Goal: Information Seeking & Learning: Learn about a topic

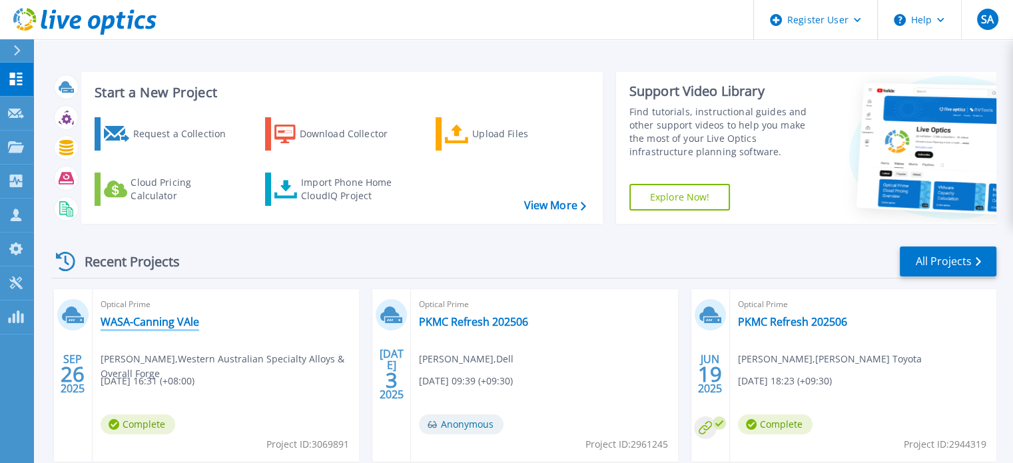
click at [151, 319] on link "WASA-Canning VAle" at bounding box center [150, 321] width 99 height 13
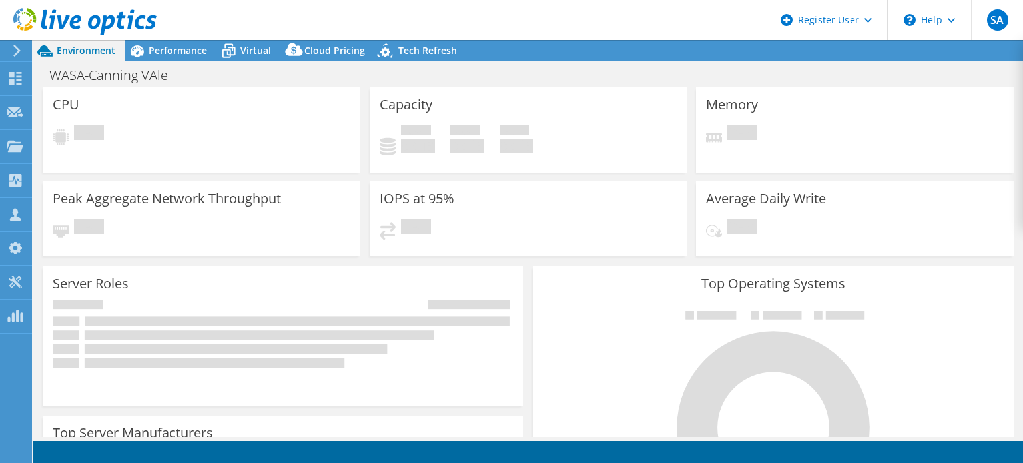
select select "Australia"
radio input "true"
radio input "false"
select select "AUD"
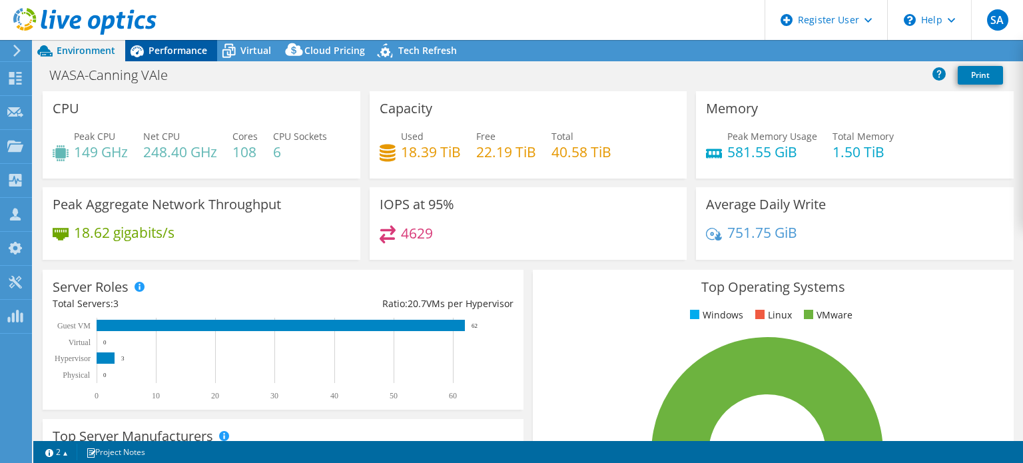
click at [168, 44] on span "Performance" at bounding box center [178, 50] width 59 height 13
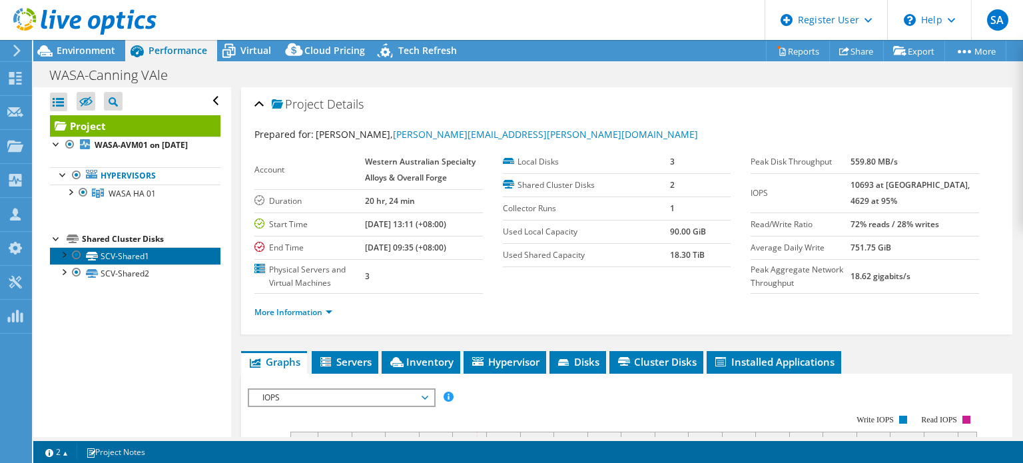
click at [123, 265] on link "SCV-Shared1" at bounding box center [135, 255] width 171 height 17
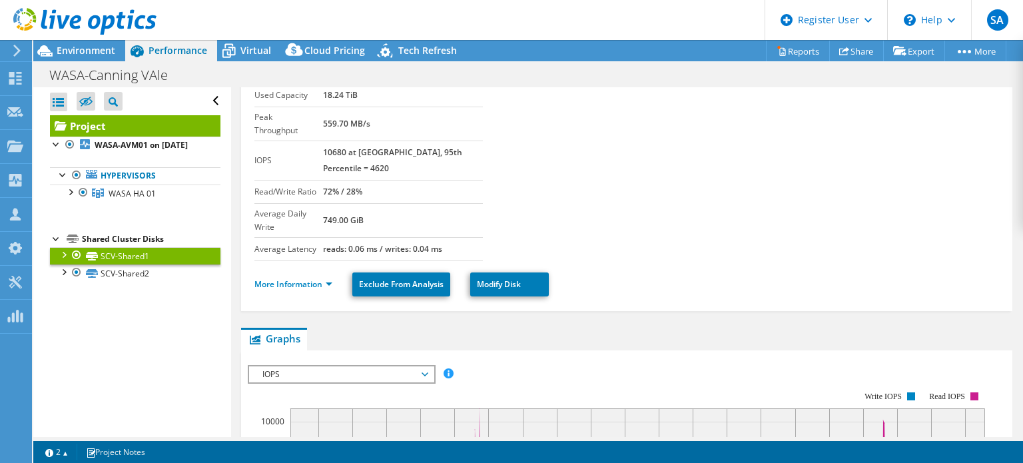
scroll to position [133, 0]
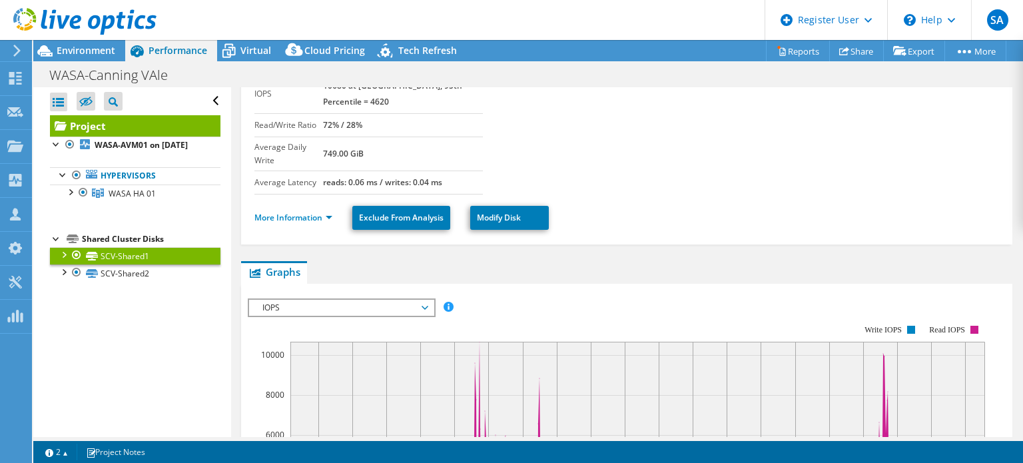
click at [361, 300] on span "IOPS" at bounding box center [341, 308] width 171 height 16
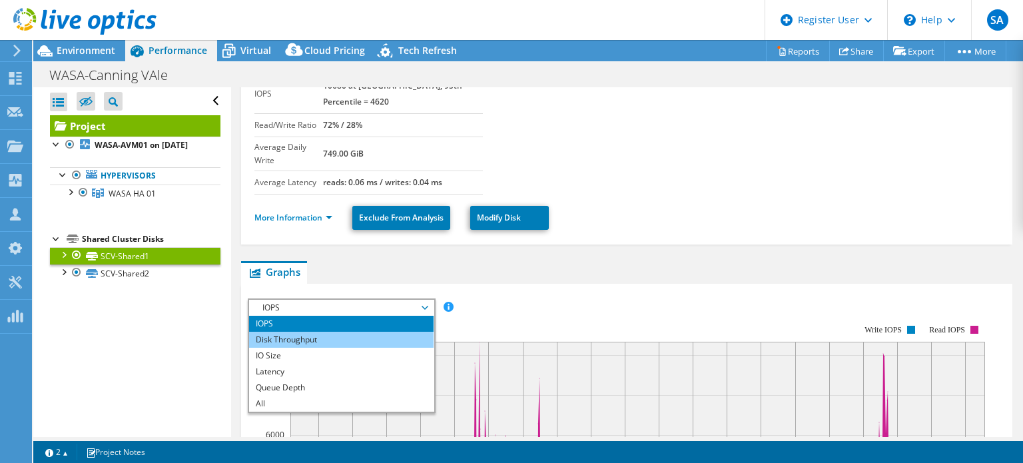
click at [336, 332] on li "Disk Throughput" at bounding box center [341, 340] width 185 height 16
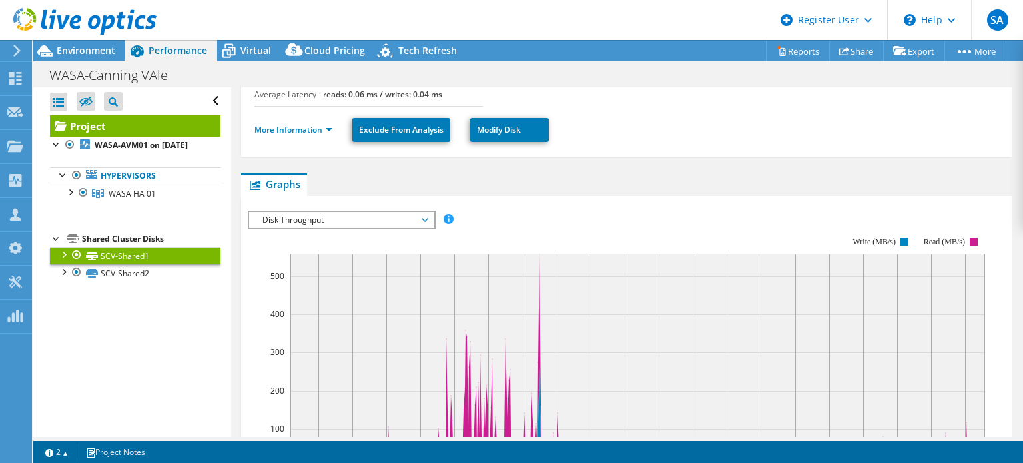
scroll to position [200, 0]
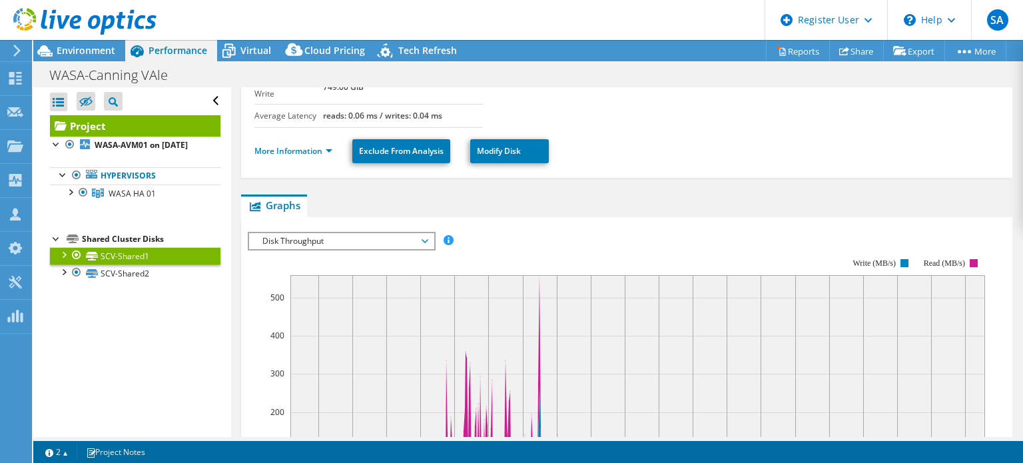
click at [351, 233] on span "Disk Throughput" at bounding box center [341, 241] width 171 height 16
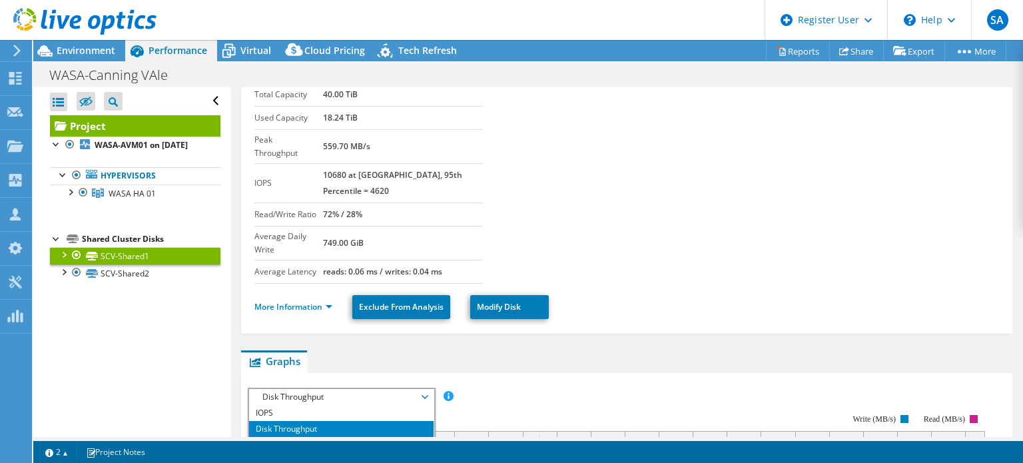
scroll to position [0, 0]
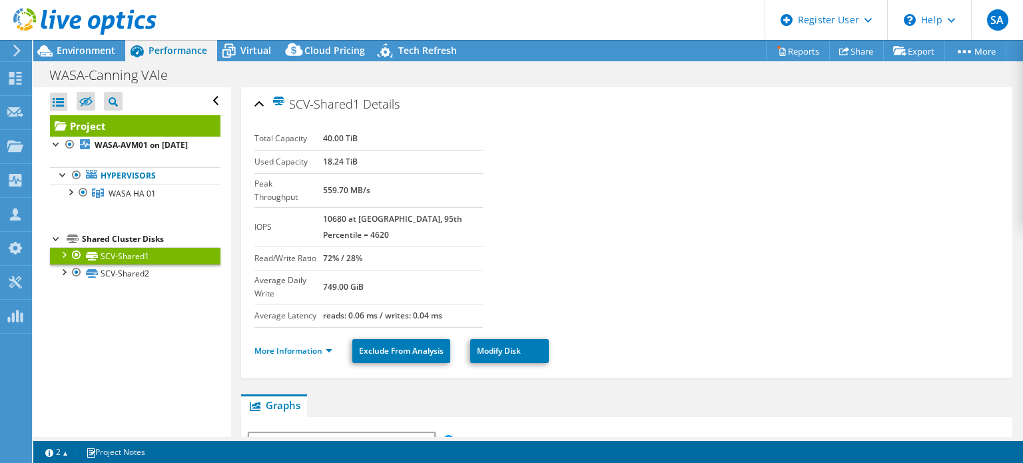
drag, startPoint x: 333, startPoint y: 181, endPoint x: 397, endPoint y: 187, distance: 65.0
click at [397, 187] on tr "Peak Throughput 559.70 MB/s" at bounding box center [369, 190] width 229 height 34
click at [397, 187] on td "559.70 MB/s" at bounding box center [402, 190] width 159 height 34
click at [488, 201] on div "Total Capacity 40.00 TiB Used Capacity 18.24 TiB Peak Throughput 559.70 MB/s IO…" at bounding box center [379, 227] width 249 height 201
click at [508, 207] on section "Total Capacity 40.00 TiB Used Capacity 18.24 TiB Peak Throughput 559.70 MB/s IO…" at bounding box center [627, 227] width 745 height 201
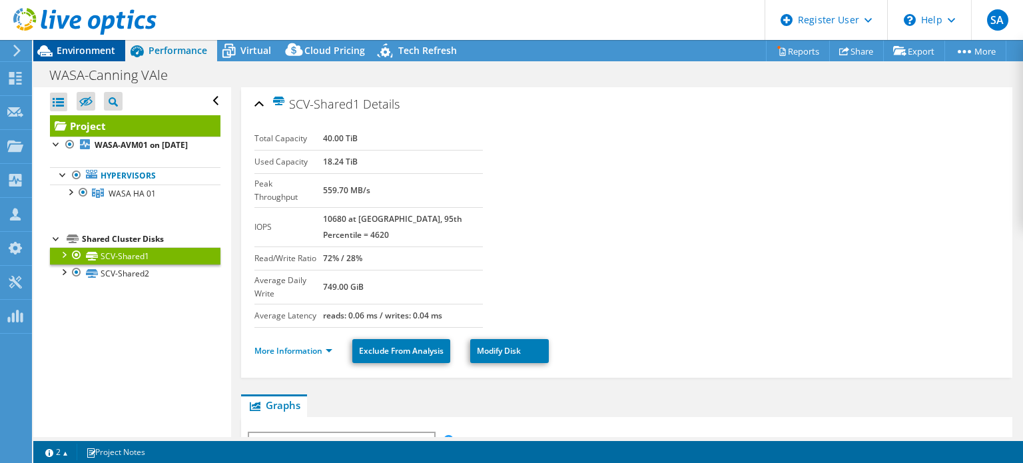
click at [82, 48] on span "Environment" at bounding box center [86, 50] width 59 height 13
